Goal: Task Accomplishment & Management: Complete application form

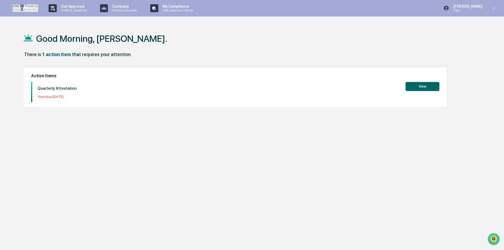
click at [418, 84] on button "View" at bounding box center [423, 86] width 34 height 9
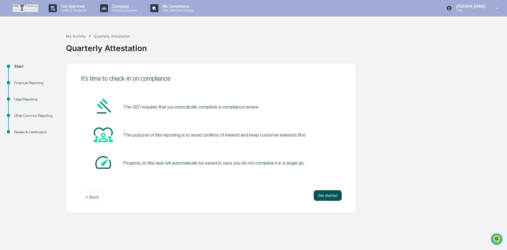
click at [322, 194] on button "Get started" at bounding box center [328, 195] width 28 height 11
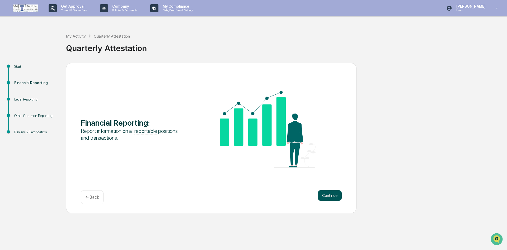
click at [322, 191] on button "Continue" at bounding box center [330, 195] width 24 height 11
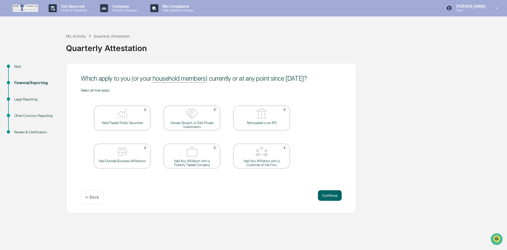
click at [120, 119] on img at bounding box center [122, 113] width 13 height 13
click at [336, 195] on button "Continue" at bounding box center [330, 195] width 24 height 11
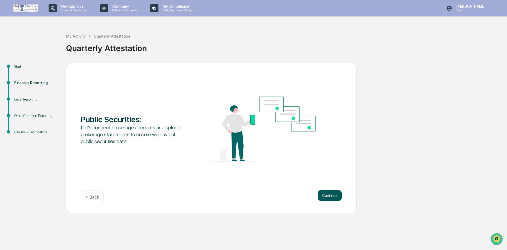
click at [329, 193] on button "Continue" at bounding box center [330, 195] width 24 height 11
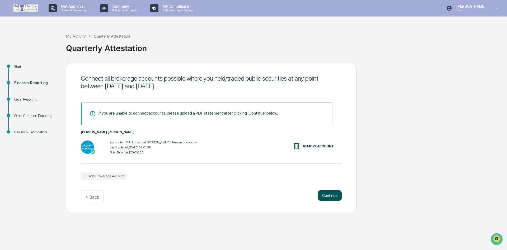
click at [327, 194] on button "Continue" at bounding box center [330, 195] width 24 height 11
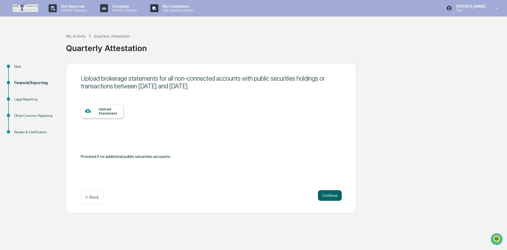
click at [92, 195] on p "← Back" at bounding box center [92, 196] width 14 height 5
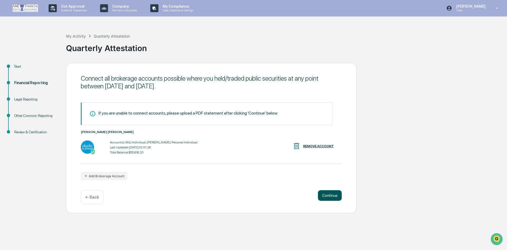
click at [325, 196] on button "Continue" at bounding box center [330, 195] width 24 height 11
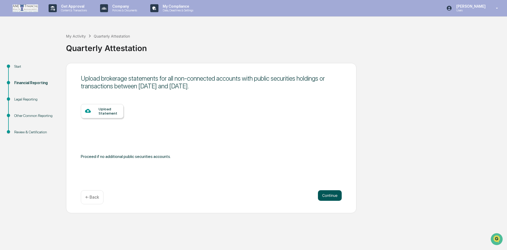
click at [325, 196] on button "Continue" at bounding box center [330, 195] width 24 height 11
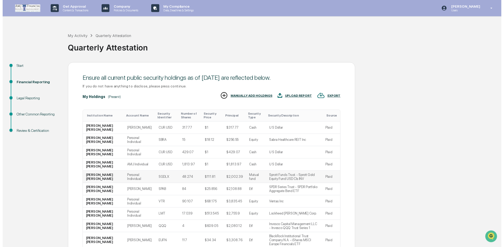
scroll to position [43, 0]
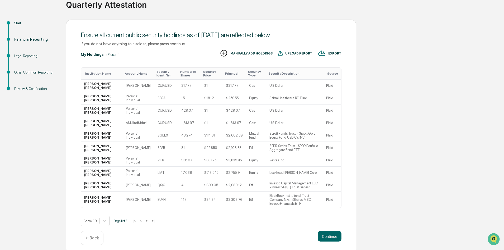
click at [336, 226] on div "Ensure all current public security holdings as of [DATE] are reflected below. I…" at bounding box center [211, 137] width 290 height 234
click at [330, 233] on button "Continue" at bounding box center [330, 236] width 24 height 11
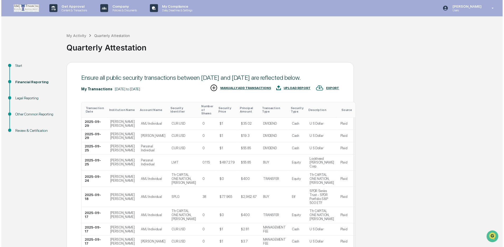
scroll to position [55, 0]
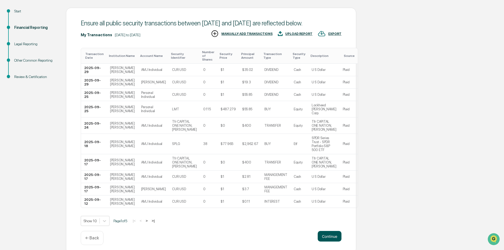
click at [323, 231] on button "Continue" at bounding box center [330, 236] width 24 height 11
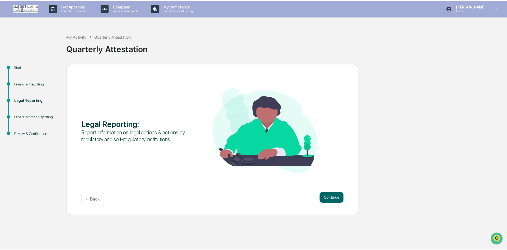
scroll to position [0, 0]
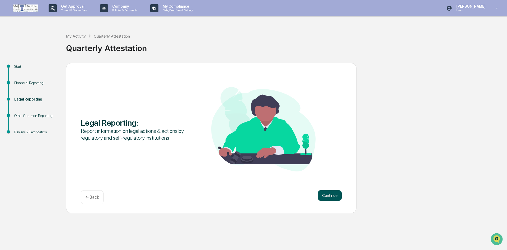
click at [324, 193] on button "Continue" at bounding box center [330, 195] width 24 height 11
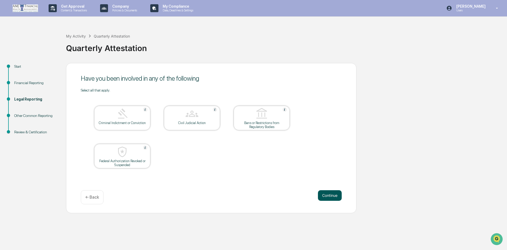
click at [321, 196] on button "Continue" at bounding box center [330, 195] width 24 height 11
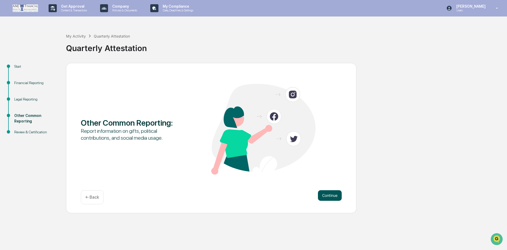
click at [329, 193] on button "Continue" at bounding box center [330, 195] width 24 height 11
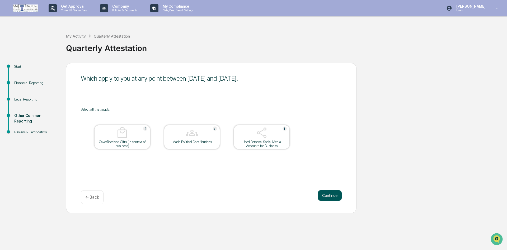
click at [327, 192] on button "Continue" at bounding box center [330, 195] width 24 height 11
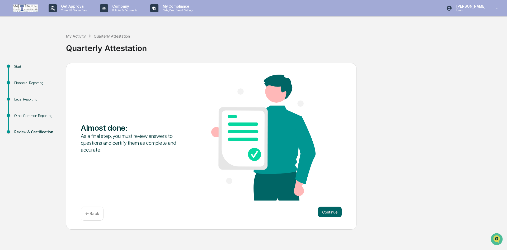
click at [90, 217] on div "← Back" at bounding box center [92, 213] width 23 height 14
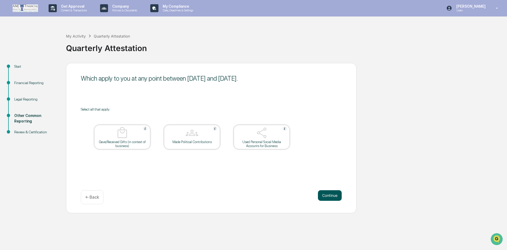
click at [319, 194] on button "Continue" at bounding box center [330, 195] width 24 height 11
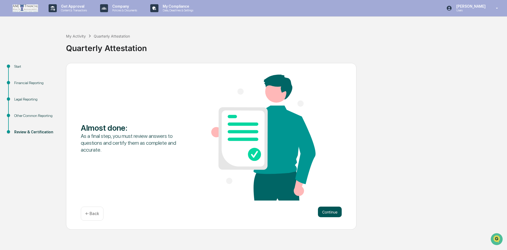
click at [324, 214] on button "Continue" at bounding box center [330, 211] width 24 height 11
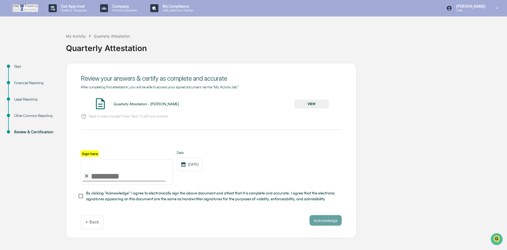
click at [96, 176] on input "Sign here" at bounding box center [127, 171] width 92 height 25
click at [88, 150] on label "Sign here" at bounding box center [90, 153] width 18 height 6
click at [88, 159] on input "Sign here" at bounding box center [127, 171] width 92 height 25
click at [121, 184] on input "Sign here" at bounding box center [127, 171] width 92 height 25
type input "**********"
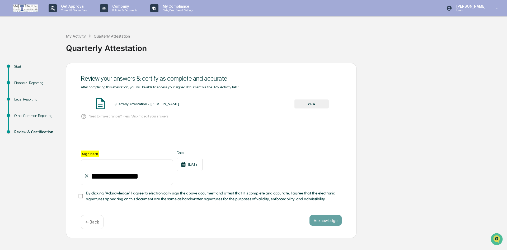
click at [161, 219] on div "Acknowledge ← Back" at bounding box center [211, 222] width 261 height 14
click at [325, 217] on button "Acknowledge" at bounding box center [326, 220] width 32 height 11
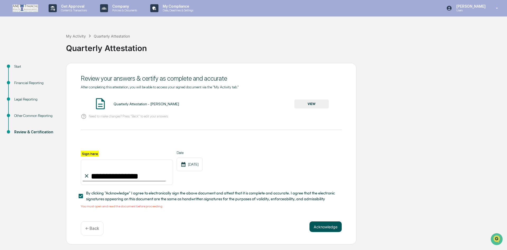
click at [337, 228] on button "Acknowledge" at bounding box center [326, 226] width 32 height 11
drag, startPoint x: 133, startPoint y: 100, endPoint x: 132, endPoint y: 105, distance: 5.2
click at [131, 102] on div "Quarterly Attestation - [PERSON_NAME] VIEW" at bounding box center [211, 104] width 261 height 14
click at [132, 105] on div "Quarterly Attestation - [PERSON_NAME]" at bounding box center [146, 104] width 65 height 4
click at [307, 104] on button "VIEW" at bounding box center [311, 103] width 34 height 9
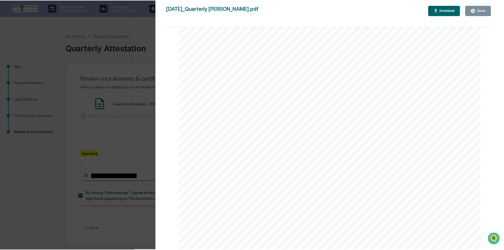
scroll to position [2894, 0]
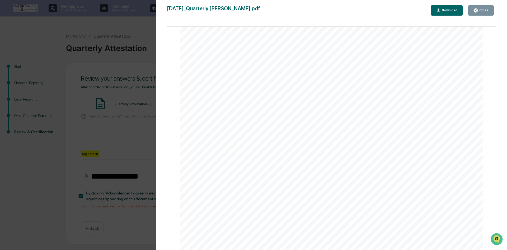
click at [115, 179] on div "Version History [DATE] 02:03 PM [PERSON_NAME] [DATE]_Quarterly Attestation_Jame…" at bounding box center [253, 125] width 507 height 250
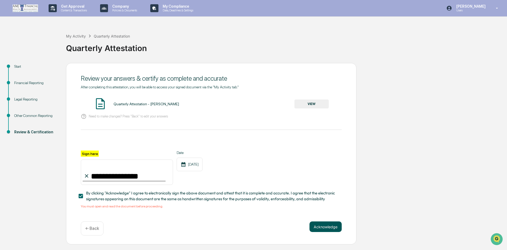
click at [324, 226] on button "Acknowledge" at bounding box center [326, 226] width 32 height 11
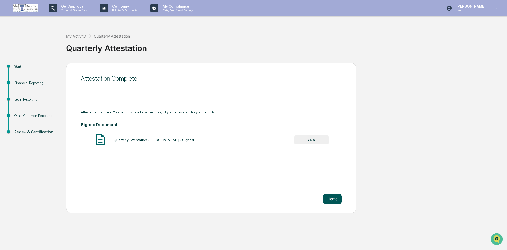
click at [328, 198] on button "Home" at bounding box center [332, 198] width 18 height 11
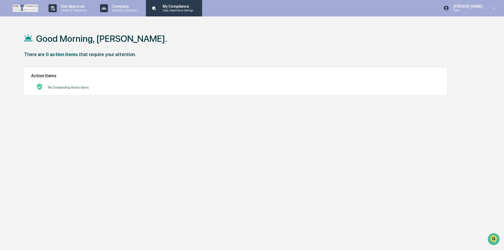
click at [179, 9] on p "Data, Deadlines & Settings" at bounding box center [176, 10] width 37 height 4
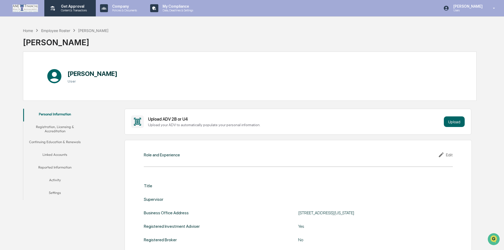
click at [73, 9] on p "Content & Transactions" at bounding box center [73, 10] width 33 height 4
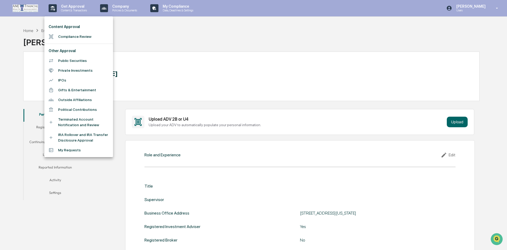
click at [121, 10] on div at bounding box center [253, 125] width 507 height 250
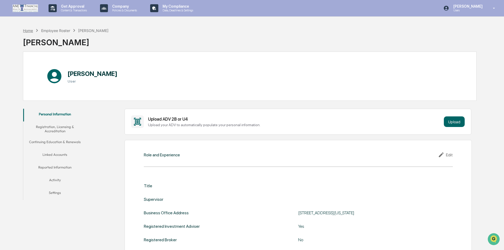
click at [27, 32] on div "Home" at bounding box center [28, 30] width 10 height 4
